Goal: Transaction & Acquisition: Purchase product/service

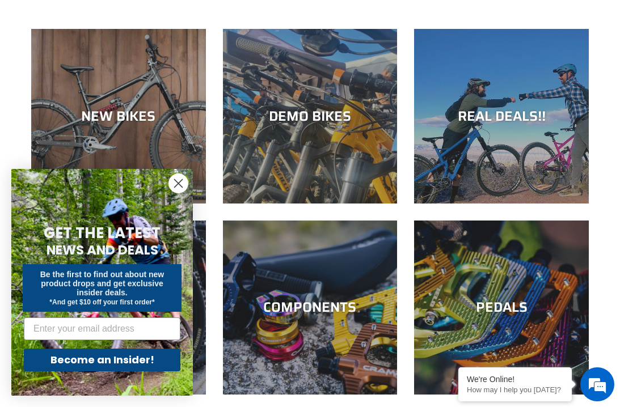
scroll to position [88, 0]
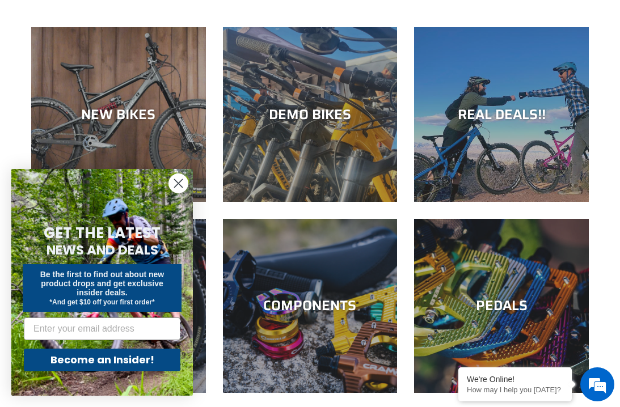
click at [178, 188] on icon "Close dialog" at bounding box center [179, 184] width 8 height 8
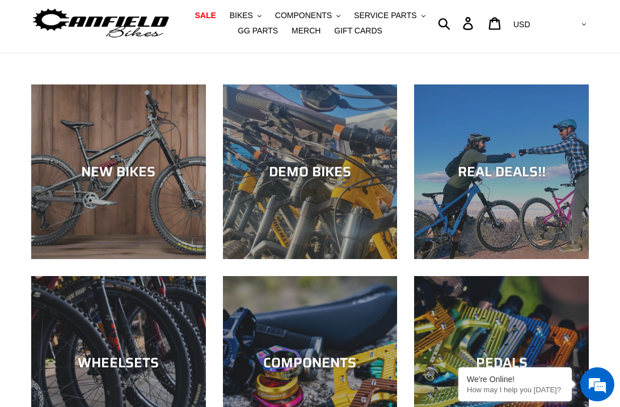
scroll to position [20, 0]
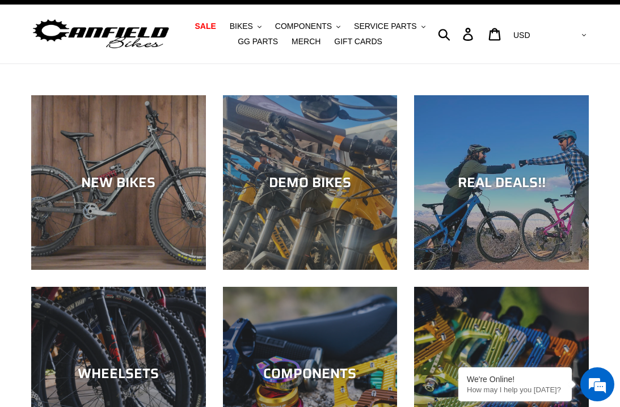
click at [257, 26] on button "BIKES .cls-1{fill:#231f20}" at bounding box center [245, 26] width 43 height 15
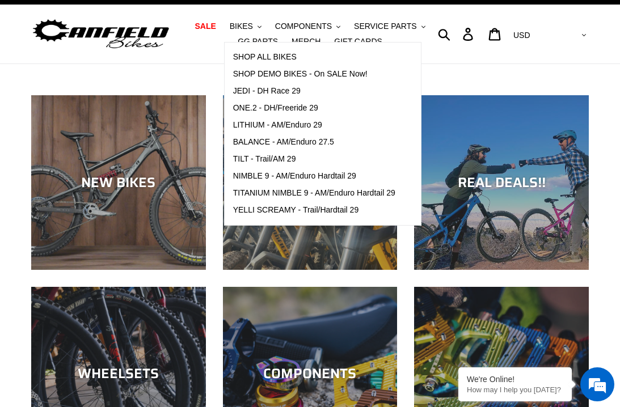
click at [290, 91] on span "JEDI - DH Race 29" at bounding box center [266, 91] width 67 height 10
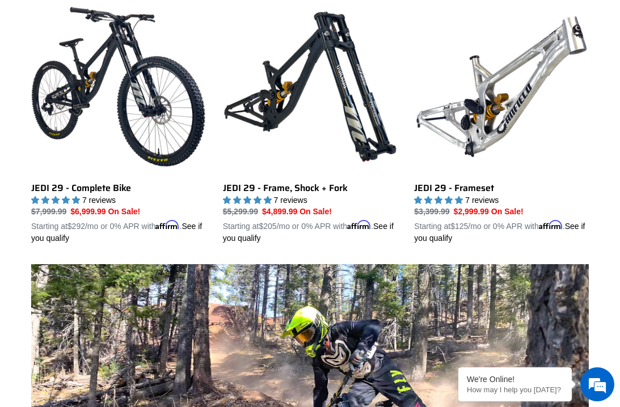
scroll to position [339, 0]
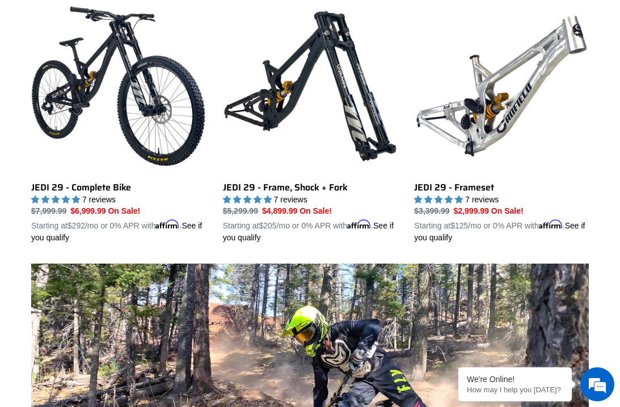
click at [505, 115] on link "JEDI 29 - Frameset" at bounding box center [501, 121] width 175 height 245
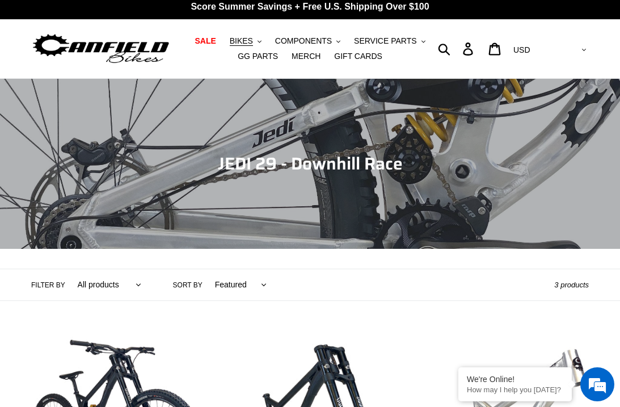
scroll to position [0, 0]
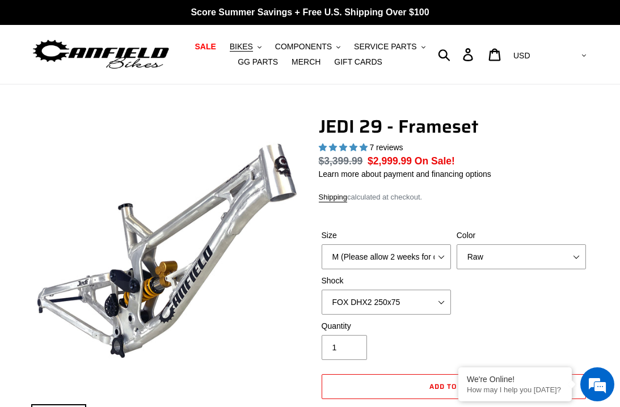
select select "highest-rating"
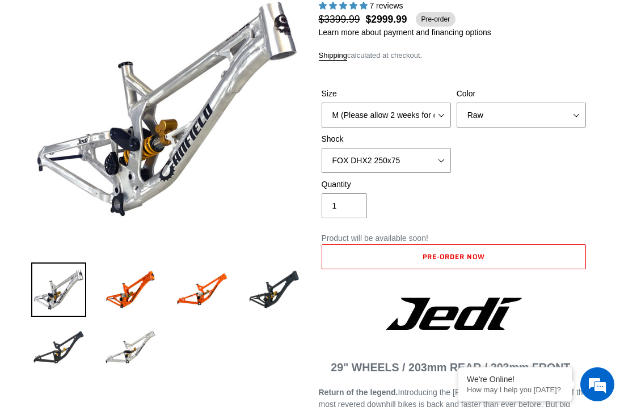
scroll to position [144, 0]
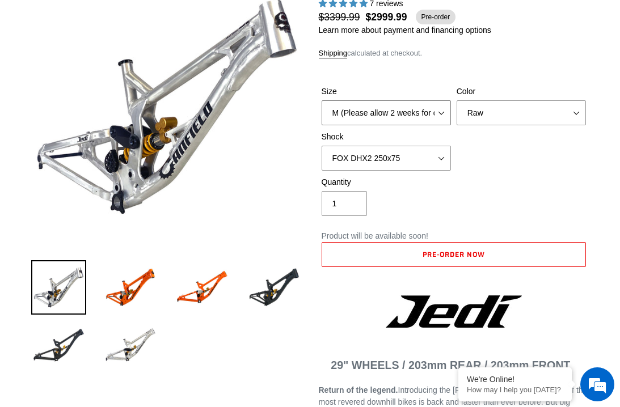
click at [432, 116] on select "M (Please allow 2 weeks for delivery) L (Please allow 2 weeks for delivery) XL" at bounding box center [386, 112] width 129 height 25
select select "L (Please allow 2 weeks for delivery)"
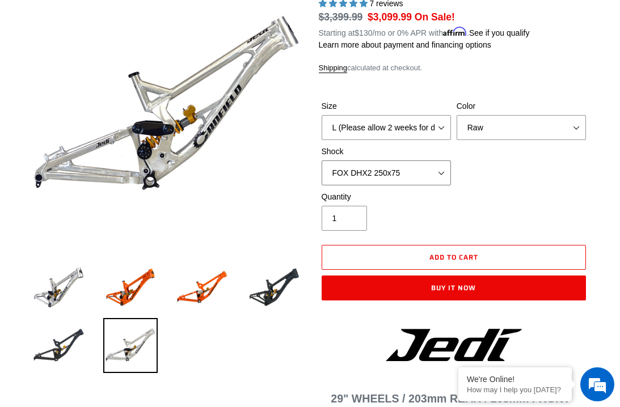
click at [439, 181] on select "No Shock FOX DHX2 250x75 RockShox Vivid Ultimate DH 250x75 EXT e-Storia LOX V3" at bounding box center [386, 172] width 129 height 25
click at [440, 167] on select "No Shock FOX DHX2 250x75 RockShox Vivid Ultimate DH 250x75 EXT e-Storia LOX V3" at bounding box center [386, 172] width 129 height 25
click at [440, 174] on select "No Shock FOX DHX2 250x75 RockShox Vivid Ultimate DH 250x75 EXT e-Storia LOX V3" at bounding box center [386, 172] width 129 height 25
click at [445, 170] on select "No Shock FOX DHX2 250x75 RockShox Vivid Ultimate DH 250x75 EXT e-Storia LOX V3" at bounding box center [386, 172] width 129 height 25
click at [433, 170] on select "No Shock FOX DHX2 250x75 RockShox Vivid Ultimate DH 250x75 EXT e-Storia LOX V3" at bounding box center [386, 172] width 129 height 25
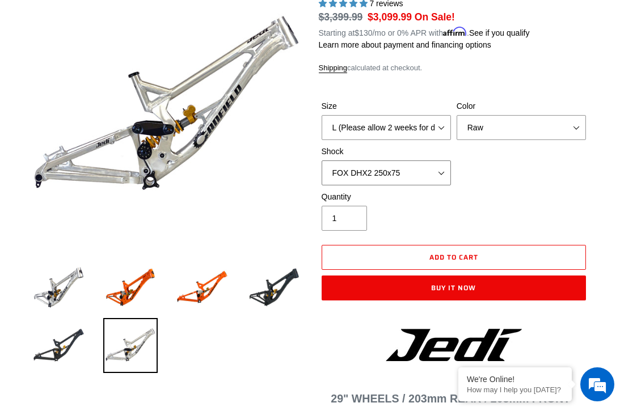
select select "RockShox Vivid Ultimate DH 250x75"
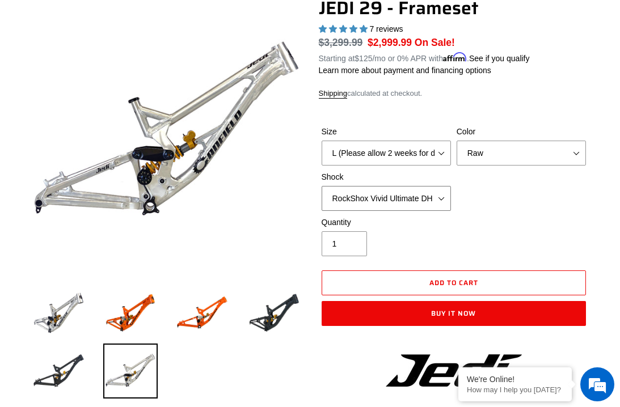
scroll to position [121, 0]
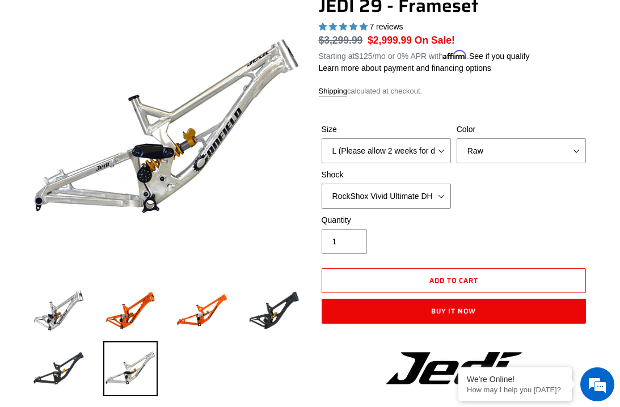
click at [445, 195] on select "No Shock FOX DHX2 250x75 RockShox Vivid Ultimate DH 250x75 EXT e-Storia LOX V3" at bounding box center [386, 196] width 129 height 25
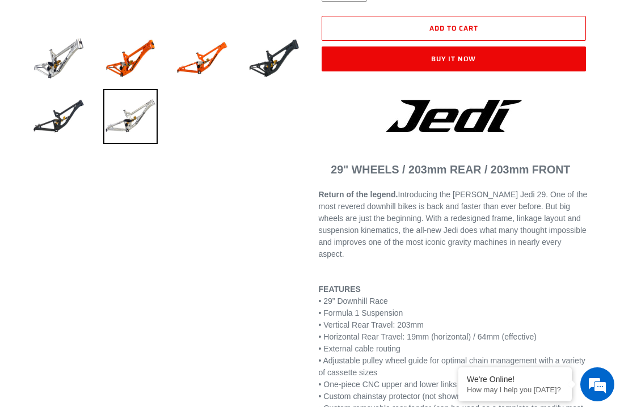
scroll to position [352, 0]
